Goal: Task Accomplishment & Management: Complete application form

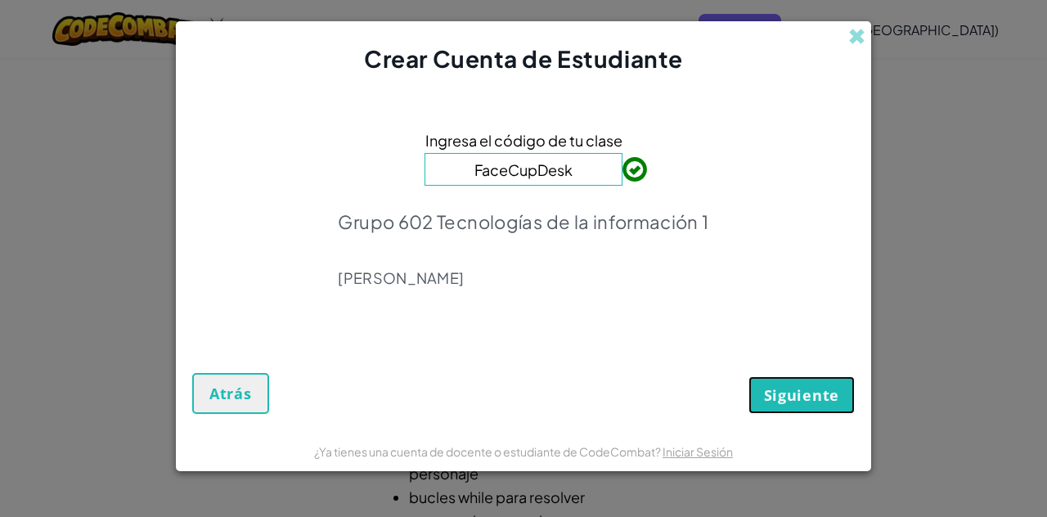
click at [838, 395] on span "Siguiente" at bounding box center [801, 395] width 75 height 20
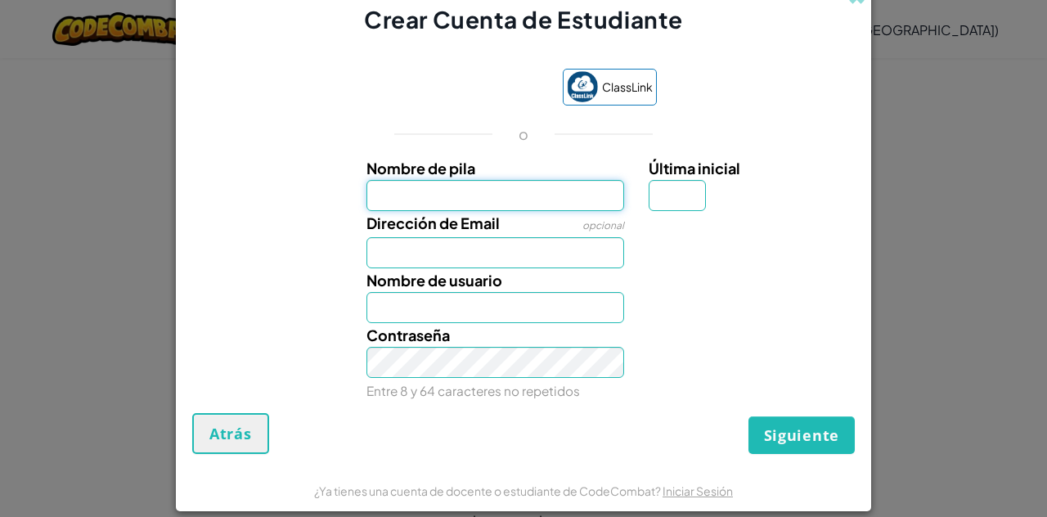
click at [385, 194] on input "Nombre de pila" at bounding box center [495, 195] width 258 height 31
type input "[PERSON_NAME]"
type input "Santiago"
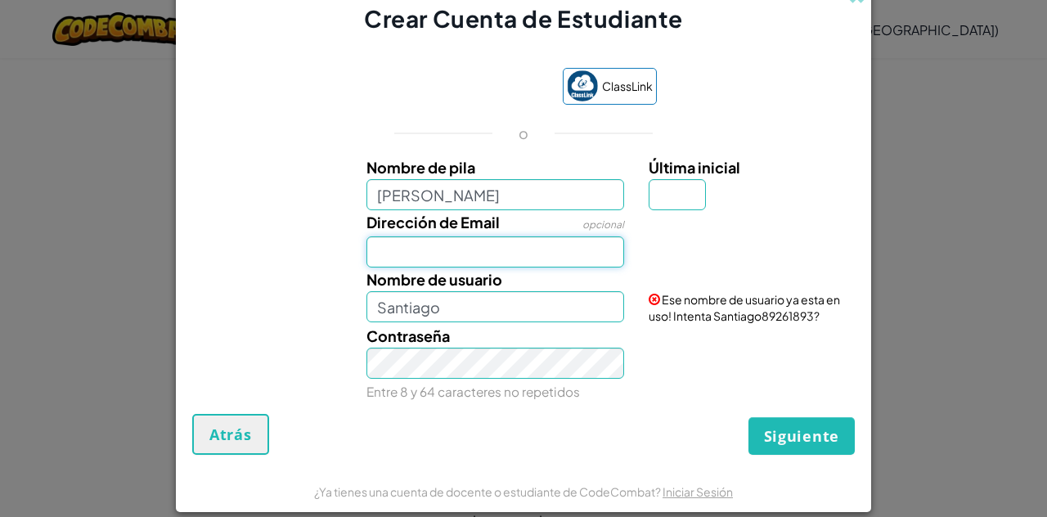
click at [432, 253] on input "Dirección de Email" at bounding box center [495, 251] width 258 height 31
click at [440, 186] on input "[PERSON_NAME]" at bounding box center [495, 194] width 258 height 31
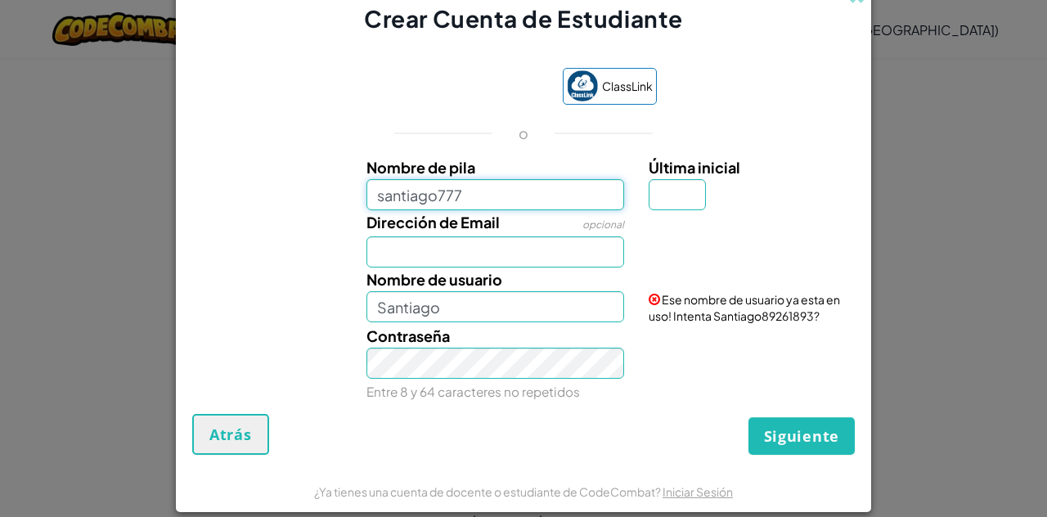
type input "santiago777"
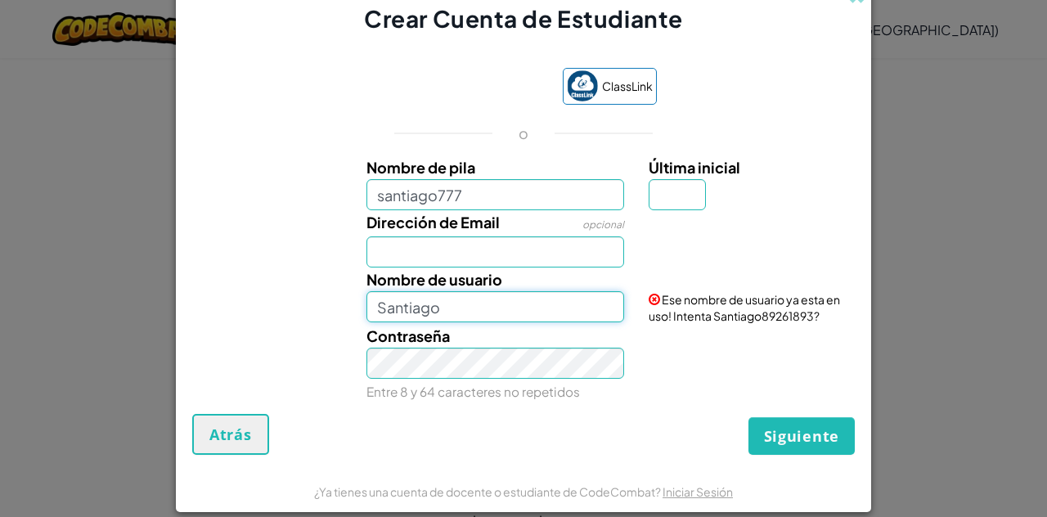
type input "Santiago777"
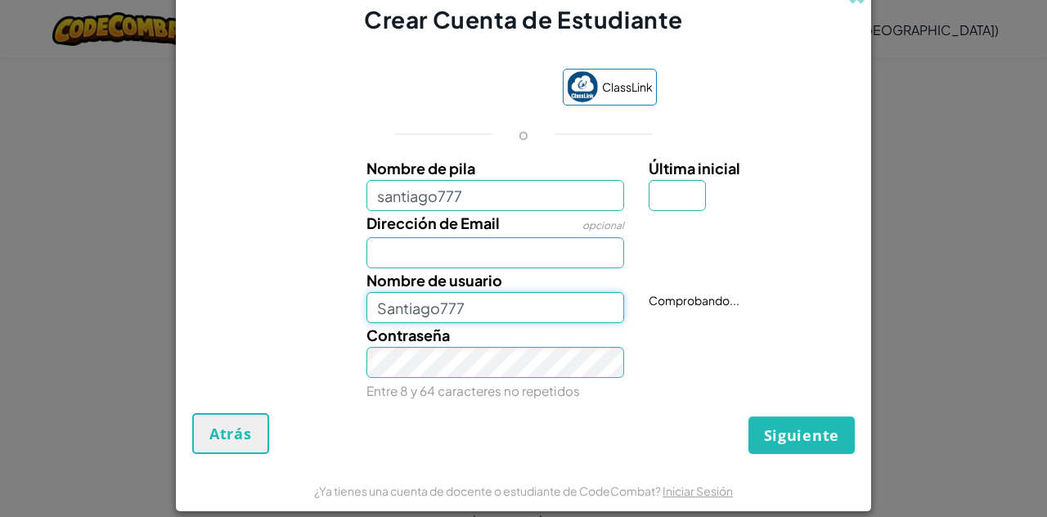
click at [442, 307] on input "Santiago777" at bounding box center [495, 307] width 258 height 31
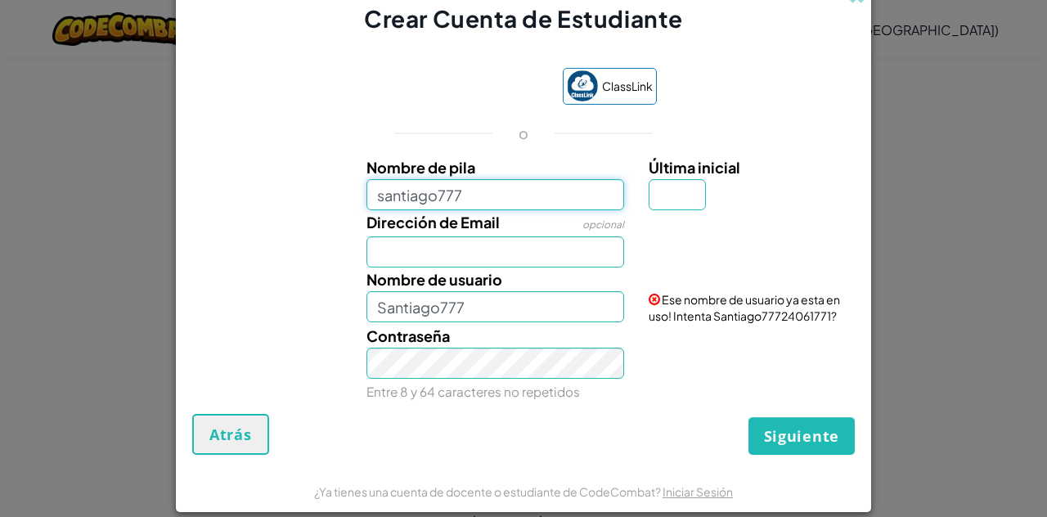
click at [461, 188] on input "santiago777" at bounding box center [495, 194] width 258 height 31
type input "[PERSON_NAME]"
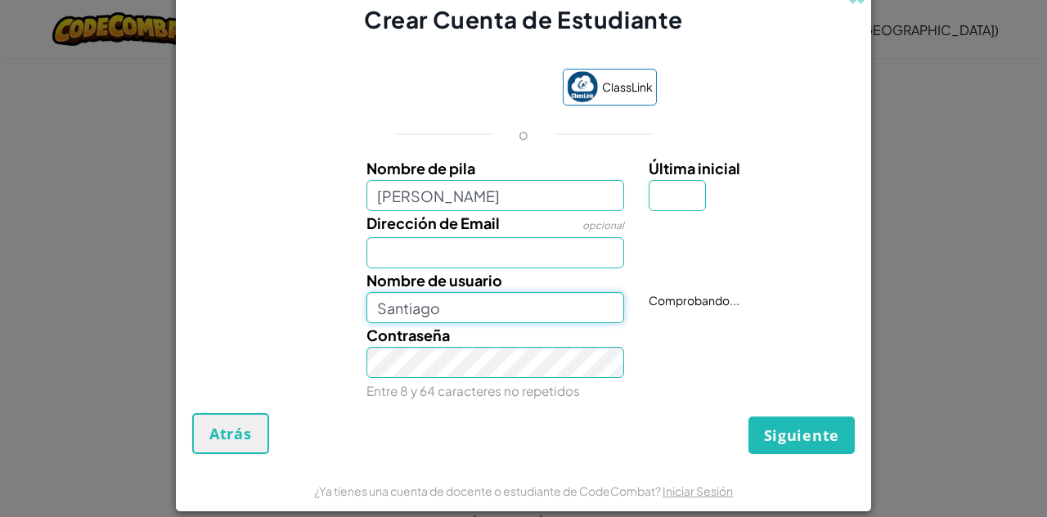
click at [481, 312] on input "Santiago" at bounding box center [495, 307] width 258 height 31
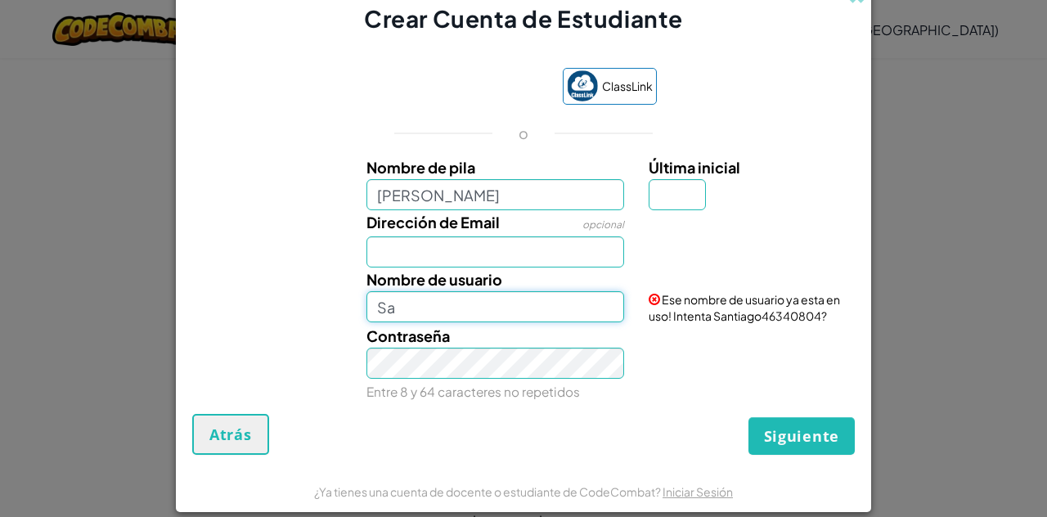
type input "S"
type input "s [PERSON_NAME]"
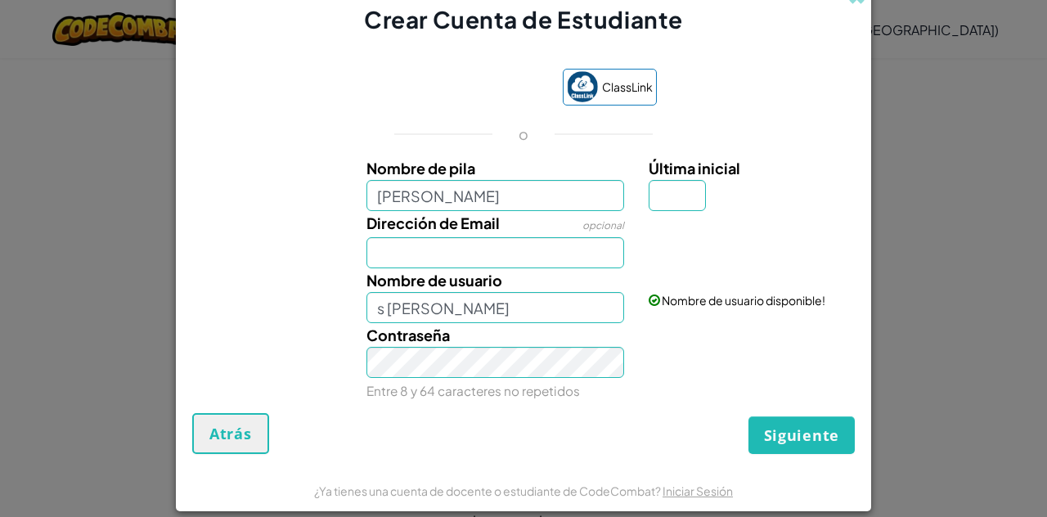
click at [286, 294] on div "Nombre de usuario s [PERSON_NAME] Nombre de usuario disponible!" at bounding box center [523, 295] width 679 height 55
click at [401, 265] on input "Dirección de Email" at bounding box center [495, 252] width 258 height 31
type input "[EMAIL_ADDRESS][DOMAIN_NAME]"
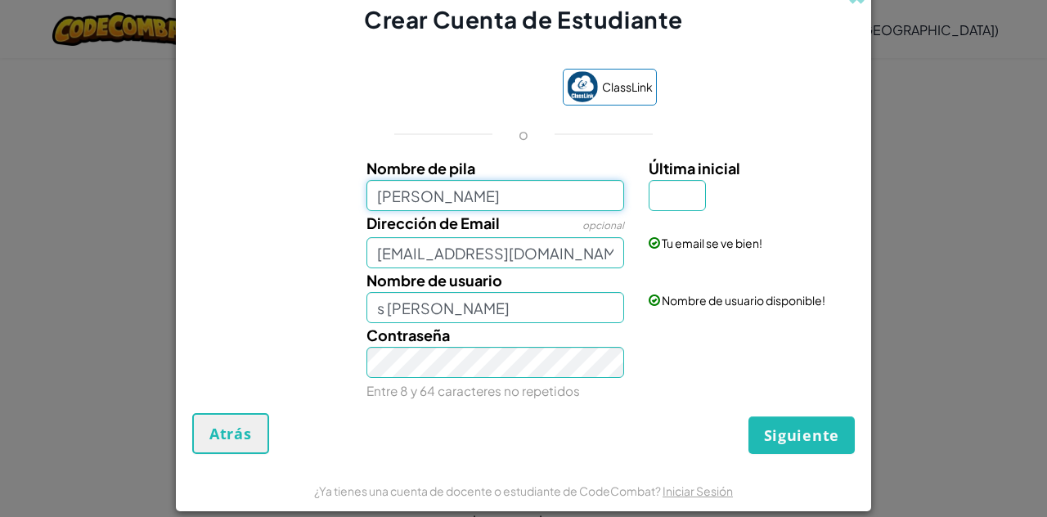
click at [463, 199] on input "[PERSON_NAME]" at bounding box center [495, 195] width 258 height 31
type input "santiago777"
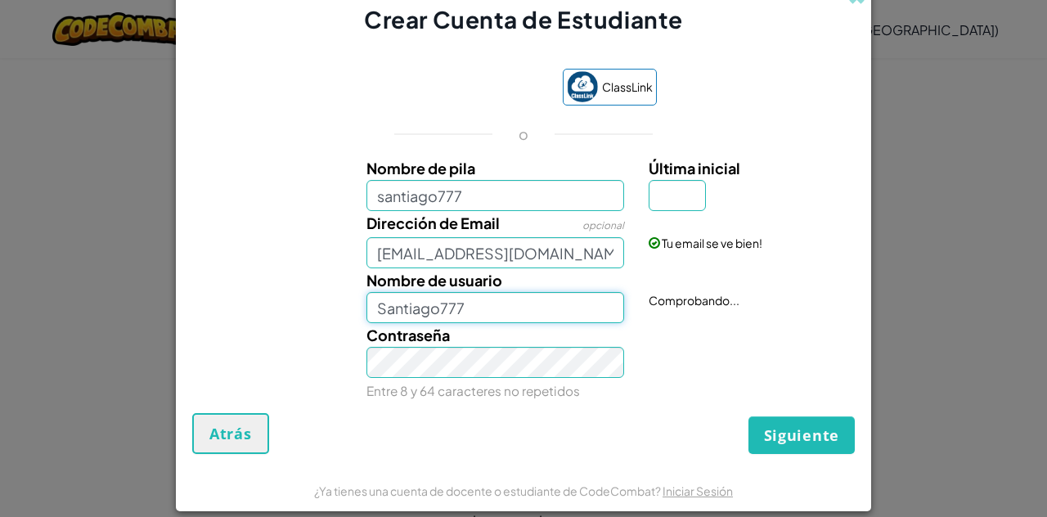
click at [438, 303] on input "Santiago777" at bounding box center [495, 307] width 258 height 31
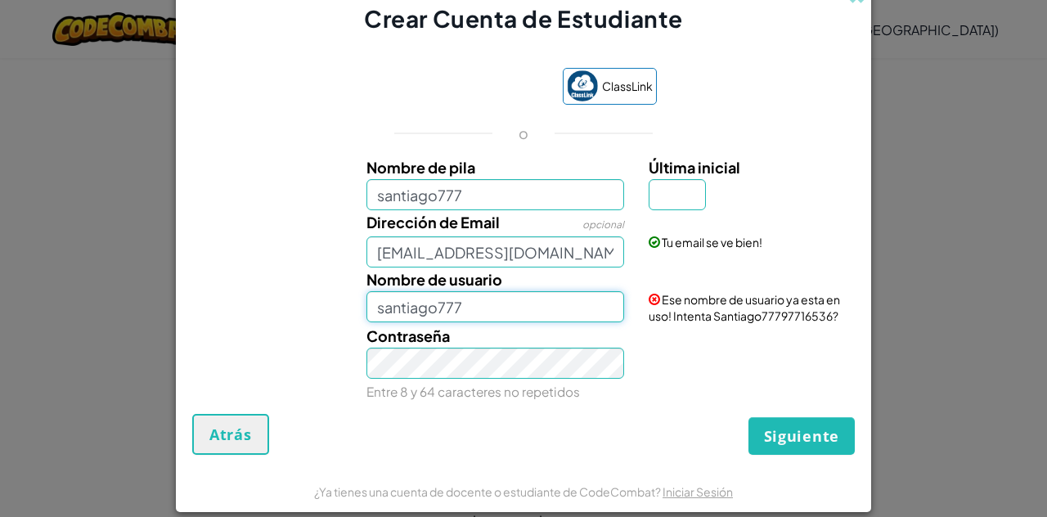
type input "santiago777"
click at [655, 209] on input "Última inicial" at bounding box center [676, 194] width 57 height 31
type input "s"
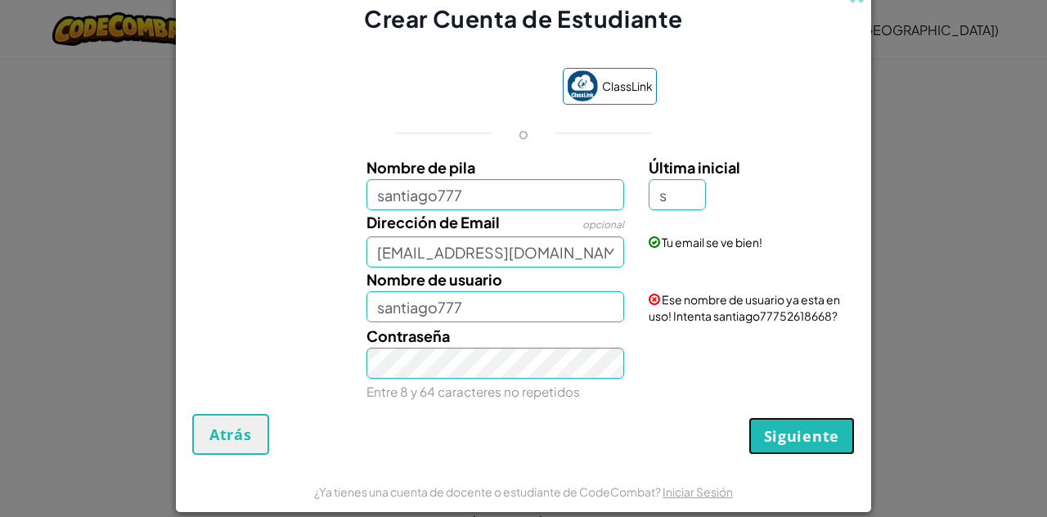
type input "Santiago777S"
click at [796, 440] on span "Siguiente" at bounding box center [801, 436] width 75 height 20
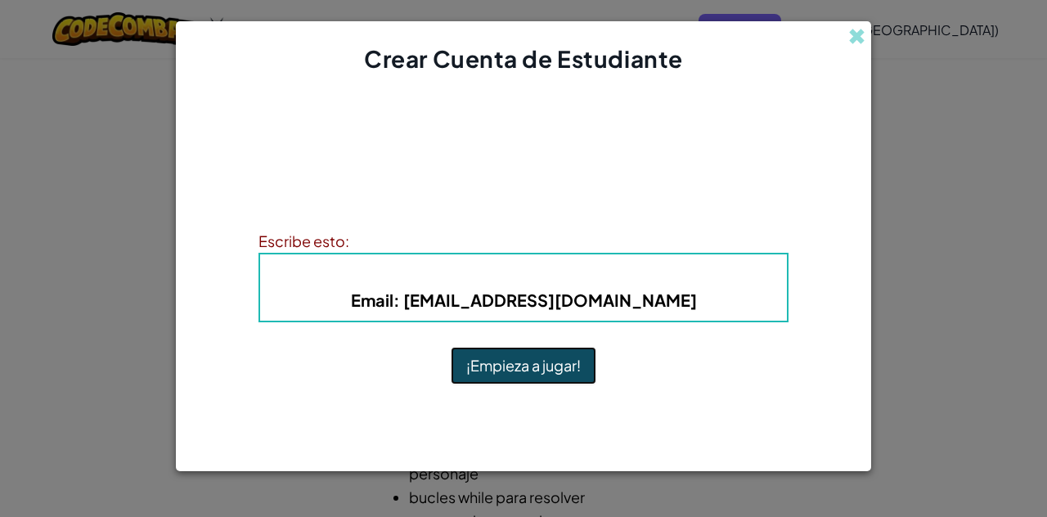
click at [545, 368] on button "¡Empieza a jugar!" at bounding box center [524, 366] width 146 height 38
